Goal: Obtain resource: Download file/media

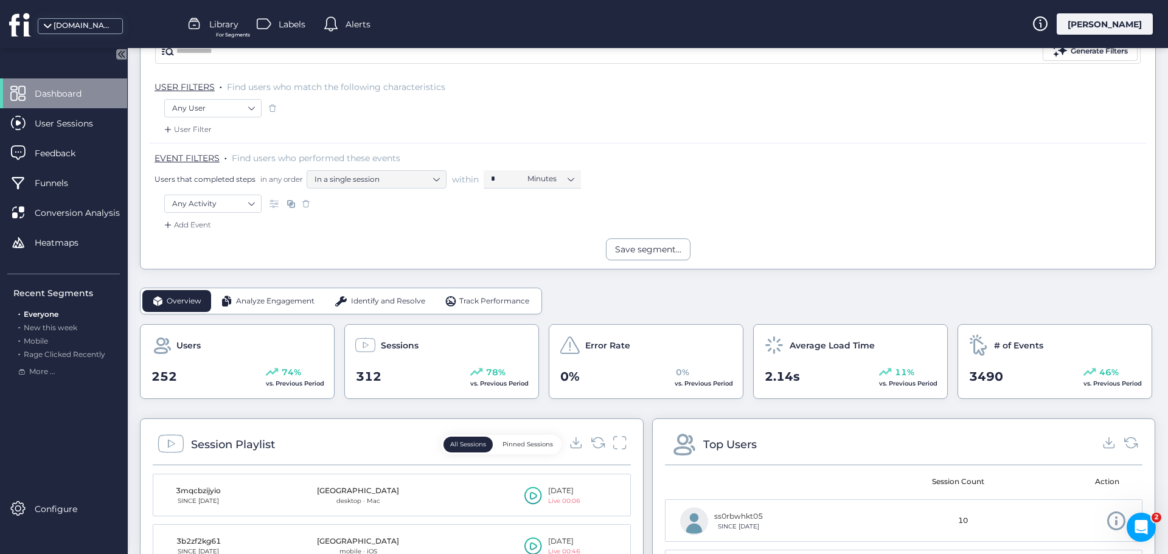
click at [303, 302] on span "Analyze Engagement" at bounding box center [275, 302] width 78 height 12
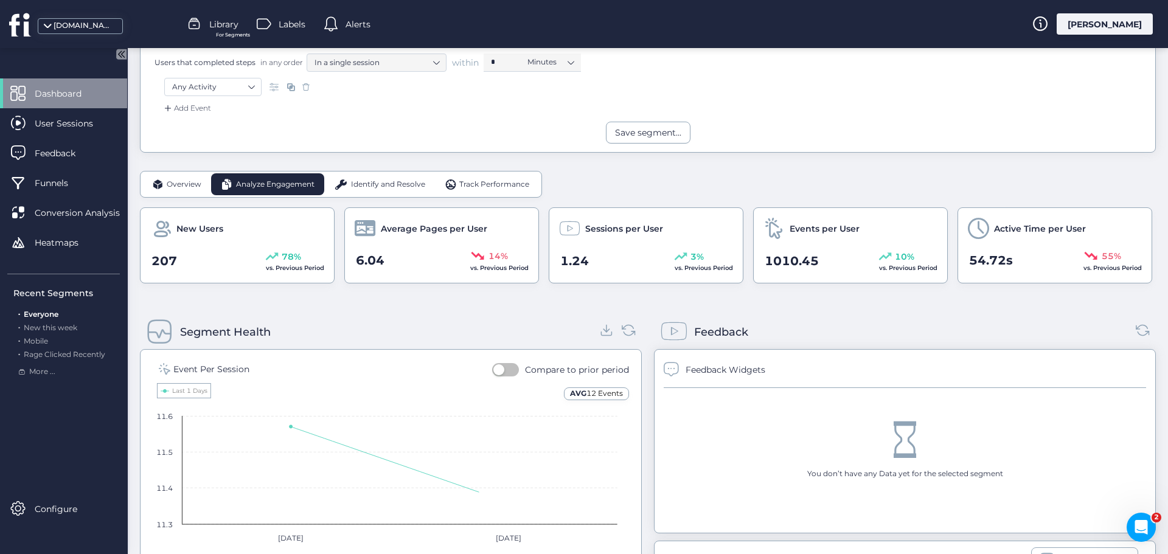
scroll to position [243, 0]
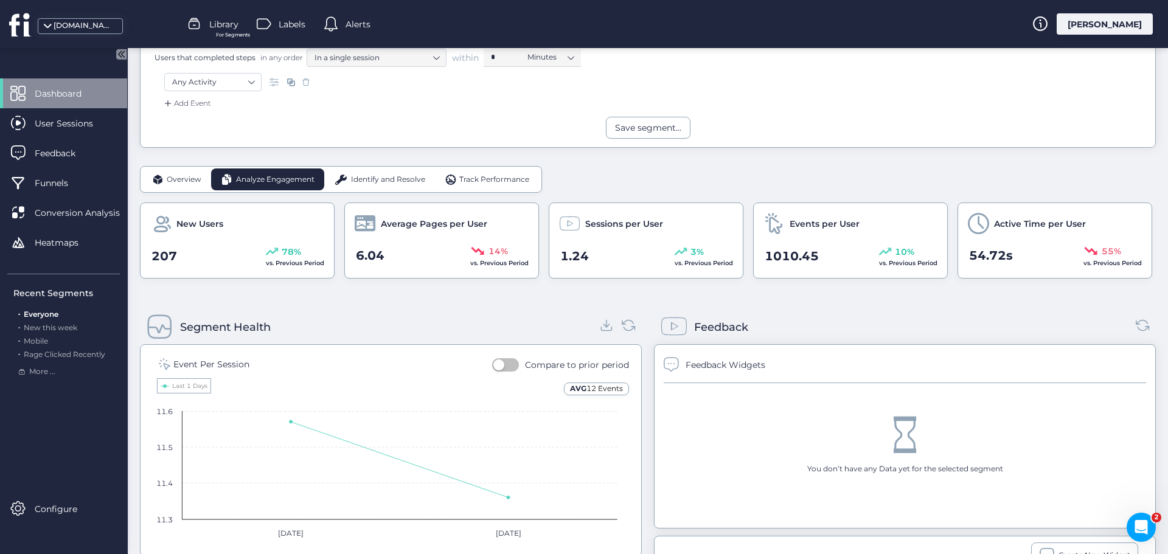
click at [384, 181] on span "Identify and Resolve" at bounding box center [388, 180] width 74 height 12
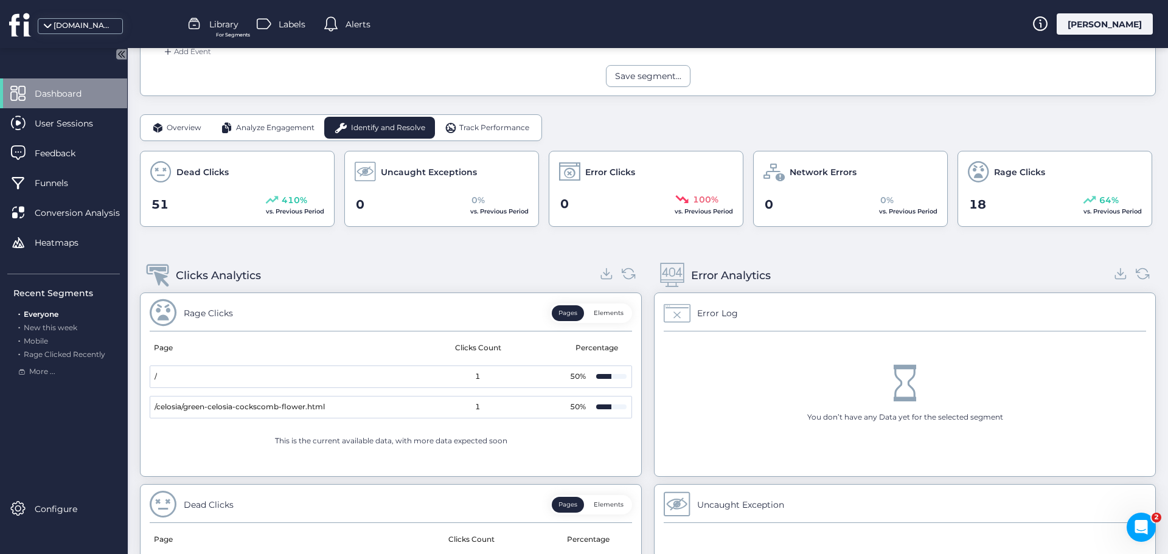
scroll to position [304, 0]
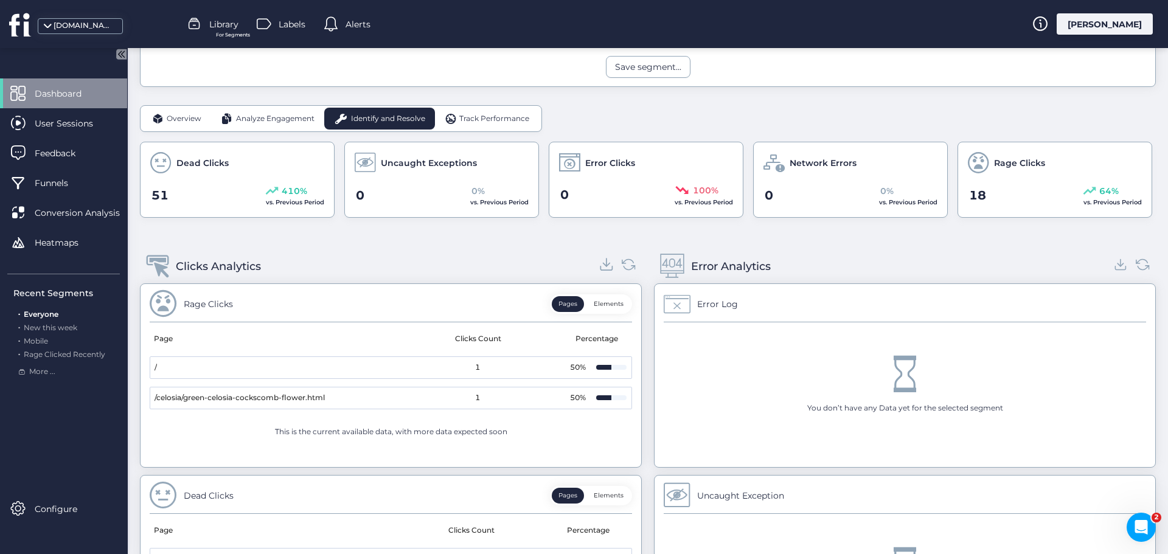
click at [599, 266] on icon at bounding box center [607, 264] width 16 height 16
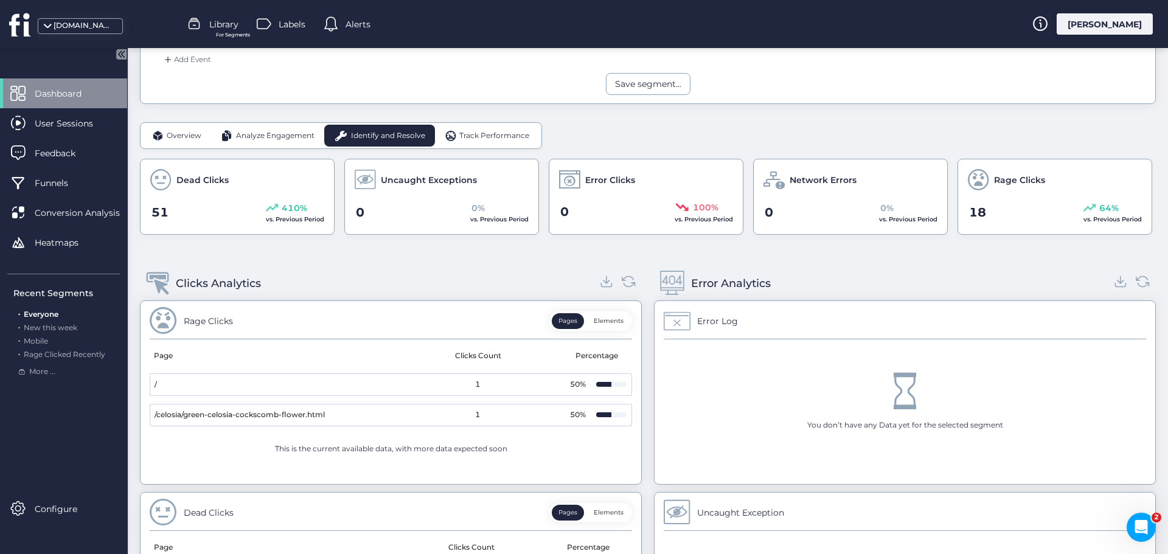
scroll to position [279, 0]
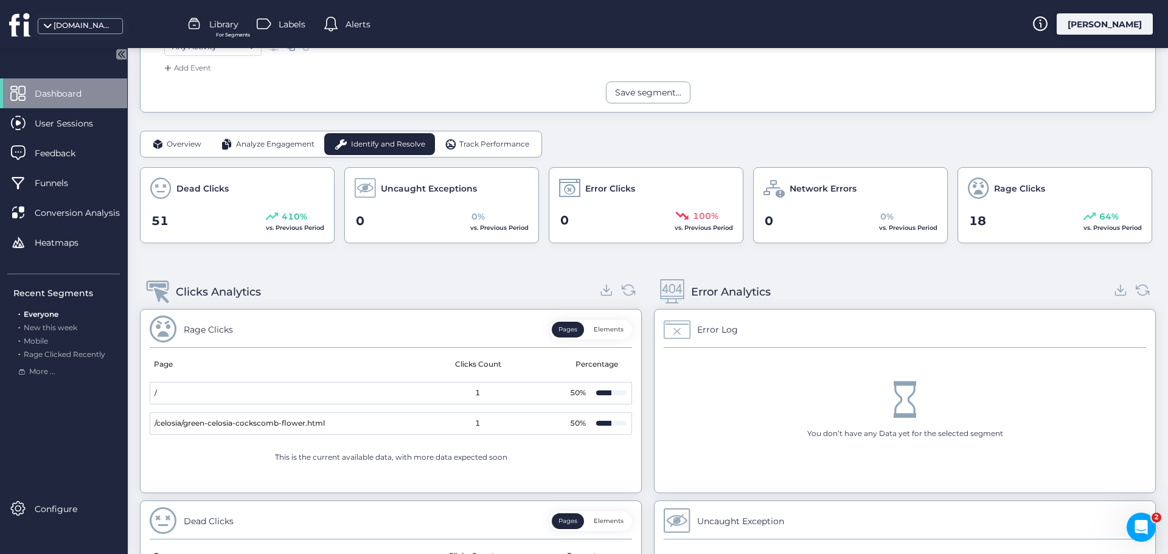
click at [482, 136] on div "Track Performance" at bounding box center [487, 144] width 105 height 22
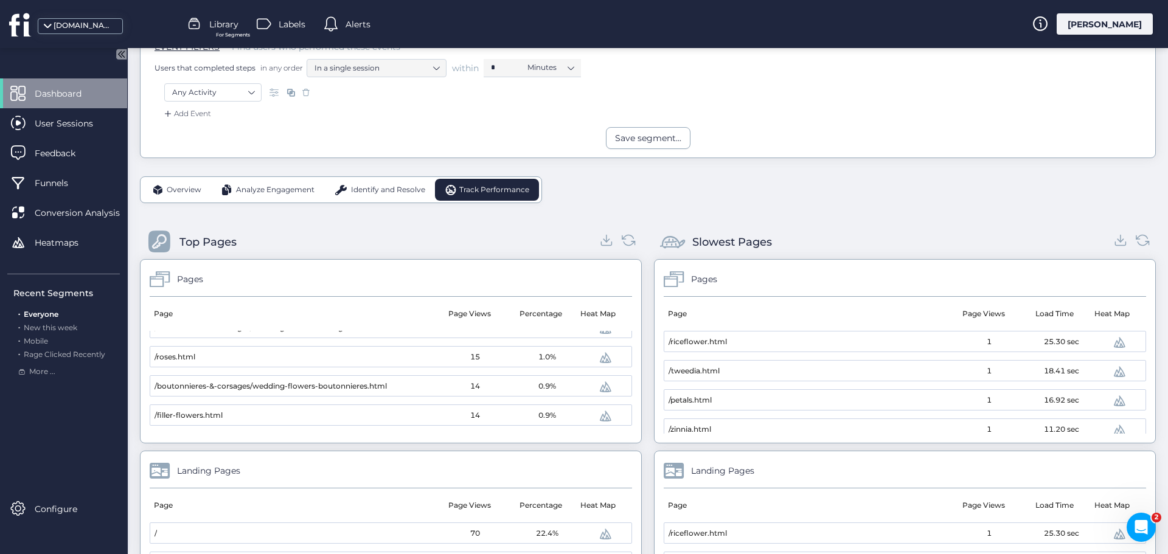
scroll to position [183, 0]
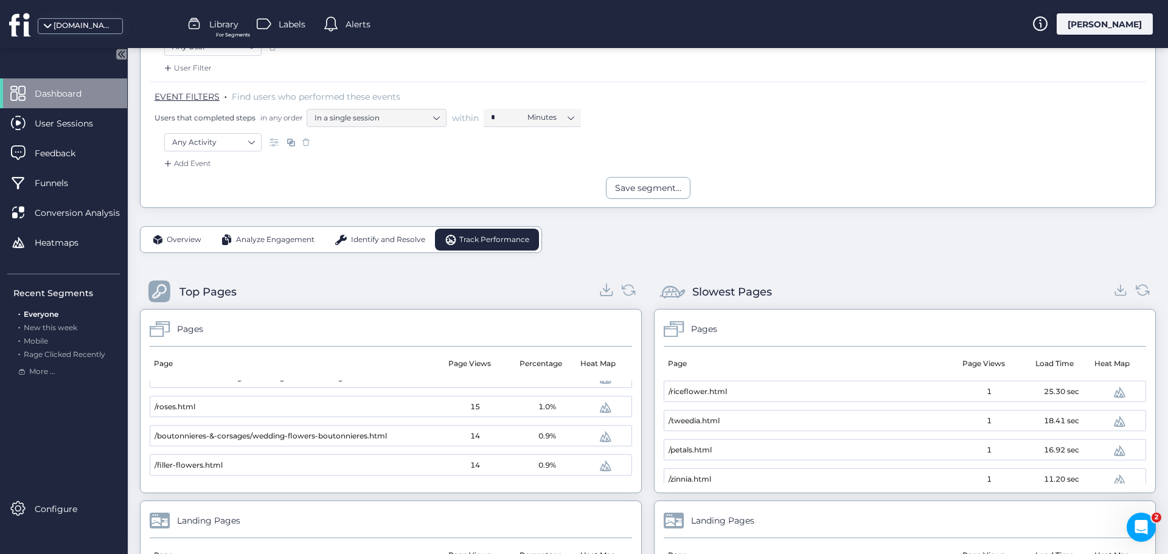
click at [604, 288] on icon at bounding box center [607, 290] width 16 height 16
click at [1113, 294] on icon at bounding box center [1121, 290] width 16 height 16
